Goal: Task Accomplishment & Management: Use online tool/utility

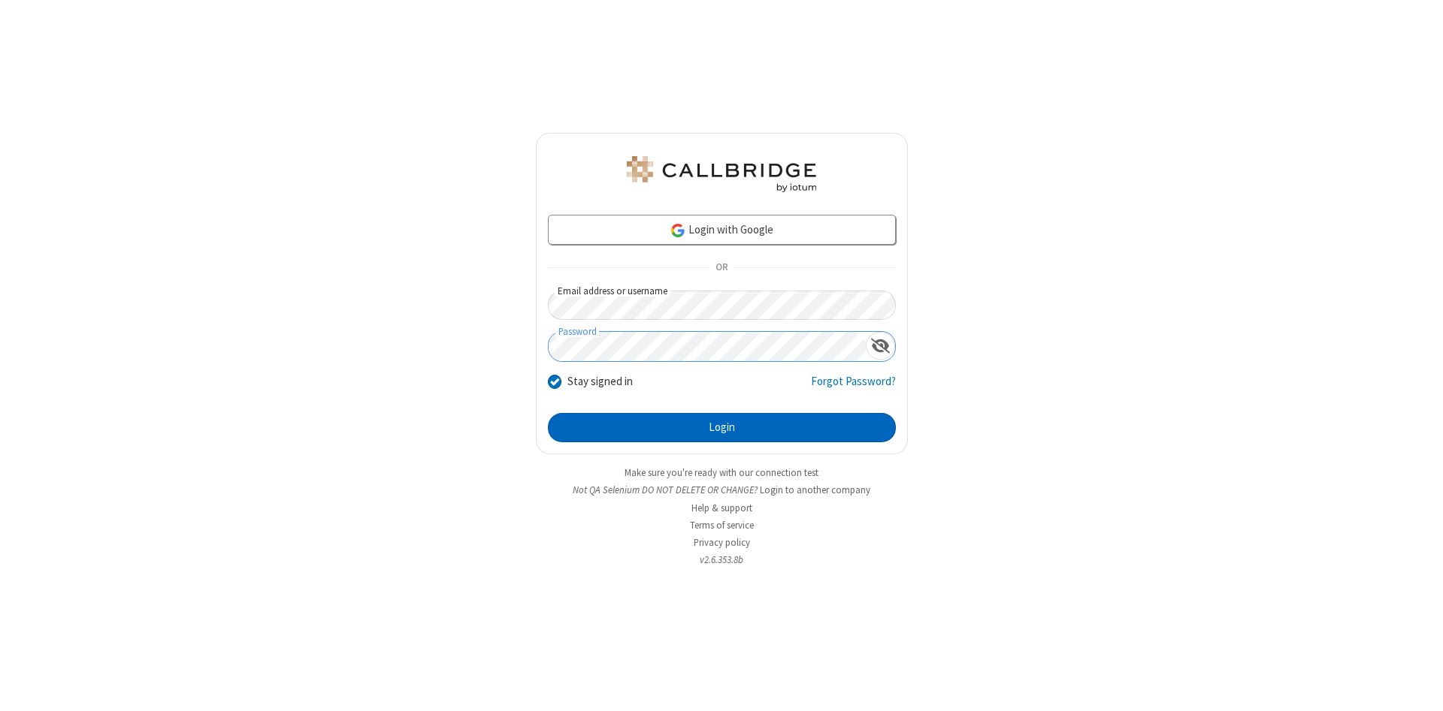
click at [721, 428] on button "Login" at bounding box center [722, 428] width 348 height 30
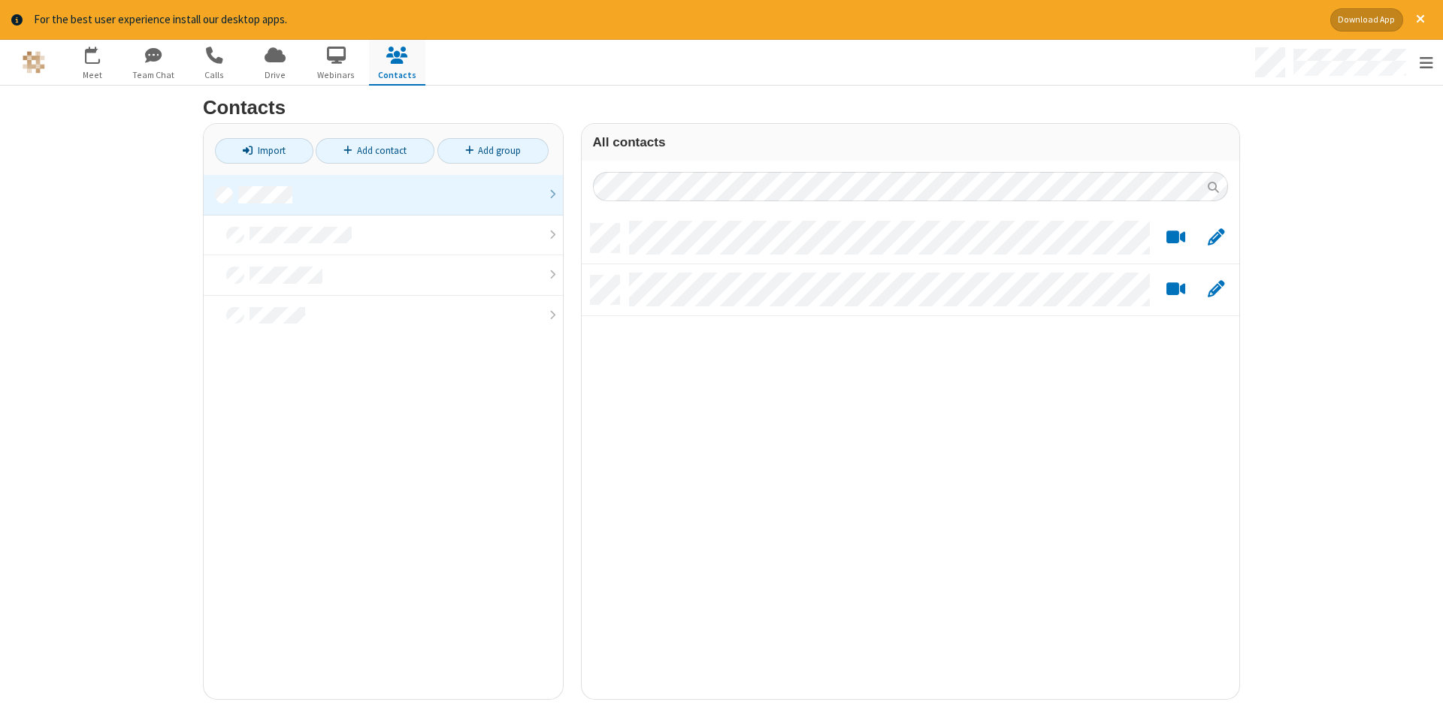
scroll to position [487, 657]
